Goal: Task Accomplishment & Management: Use online tool/utility

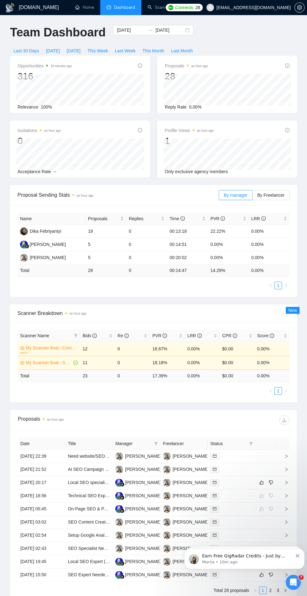
click at [149, 7] on link "Scanner" at bounding box center [159, 7] width 23 height 5
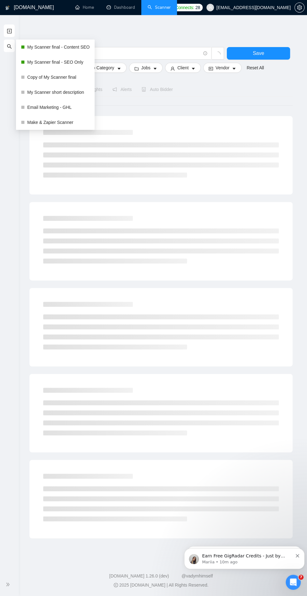
click at [47, 47] on link "My Scanner final - Content SEO" at bounding box center [58, 47] width 62 height 13
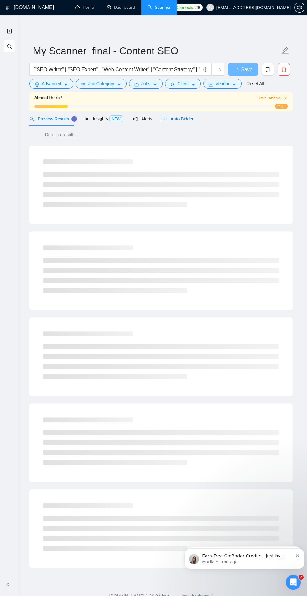
click at [189, 120] on span "Auto Bidder" at bounding box center [177, 118] width 31 height 5
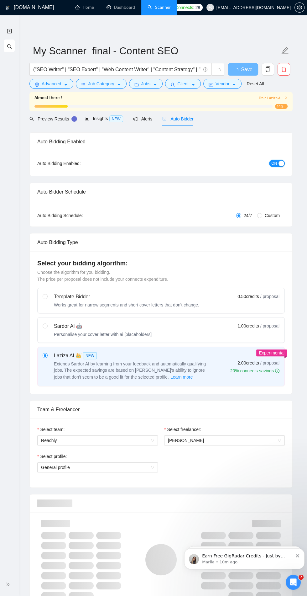
click at [280, 165] on div "button" at bounding box center [282, 164] width 6 height 6
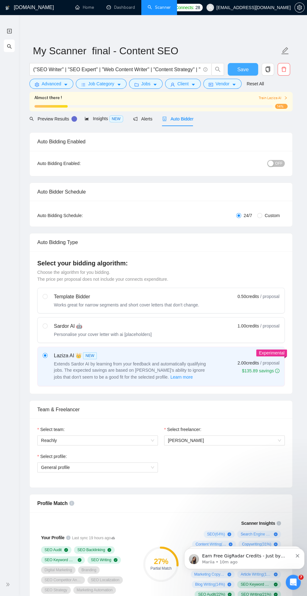
click at [243, 69] on span "Save" at bounding box center [242, 70] width 11 height 8
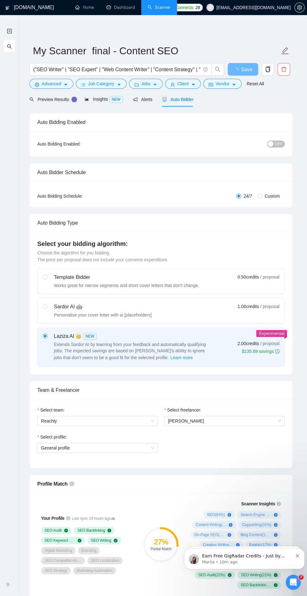
click at [14, 45] on span "My Scanners" at bounding box center [23, 45] width 33 height 5
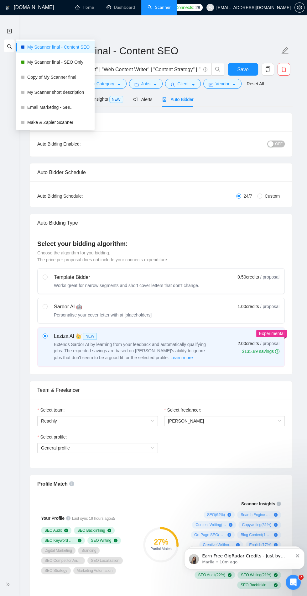
click at [33, 62] on link "My Scanner final - SEO Only" at bounding box center [58, 62] width 62 height 13
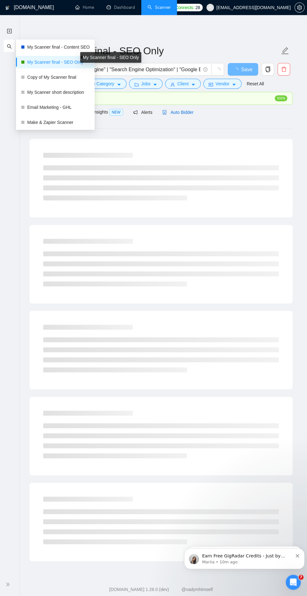
click at [185, 111] on span "Auto Bidder" at bounding box center [177, 112] width 31 height 5
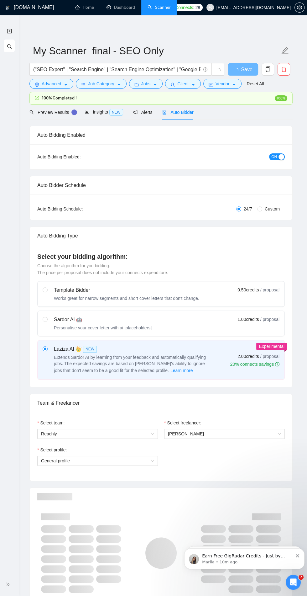
click at [184, 114] on span "Auto Bidder" at bounding box center [177, 112] width 31 height 5
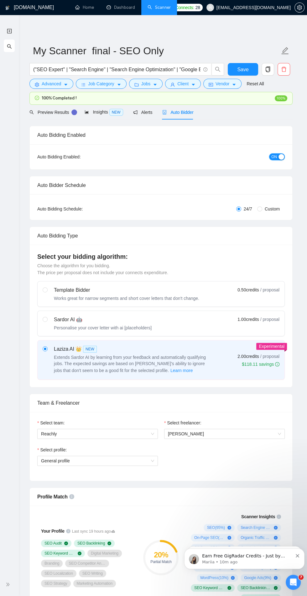
click at [276, 154] on span "ON" at bounding box center [274, 156] width 6 height 7
click at [239, 66] on span "Save" at bounding box center [242, 70] width 11 height 8
